Goal: Task Accomplishment & Management: Complete application form

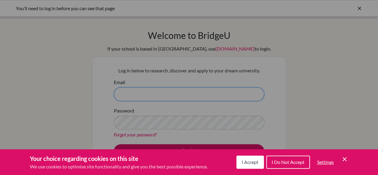
type input "[EMAIL_ADDRESS][DOMAIN_NAME]"
click at [254, 163] on span "I Accept" at bounding box center [250, 162] width 17 height 6
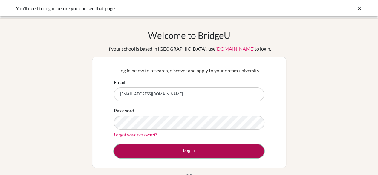
click at [192, 149] on button "Log in" at bounding box center [189, 151] width 150 height 14
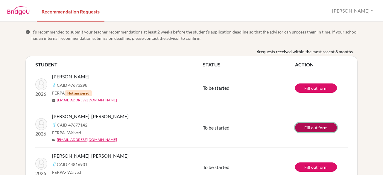
click at [312, 127] on link "Fill out form" at bounding box center [316, 127] width 42 height 9
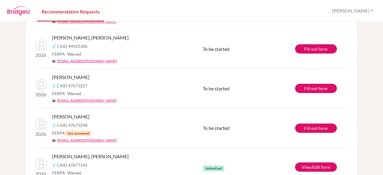
scroll to position [142, 0]
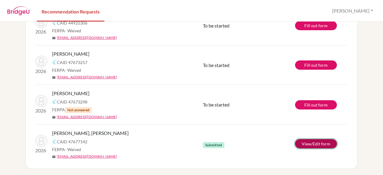
click at [302, 143] on link "View/Edit form" at bounding box center [316, 143] width 42 height 9
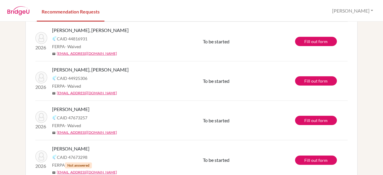
scroll to position [0, 0]
